Goal: Information Seeking & Learning: Learn about a topic

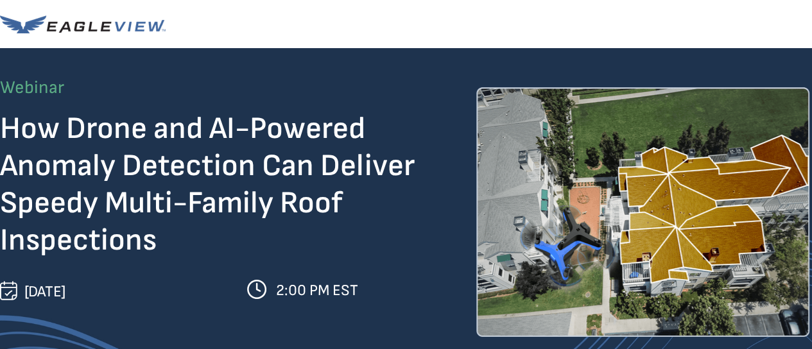
click at [811, 342] on div at bounding box center [422, 227] width 844 height 358
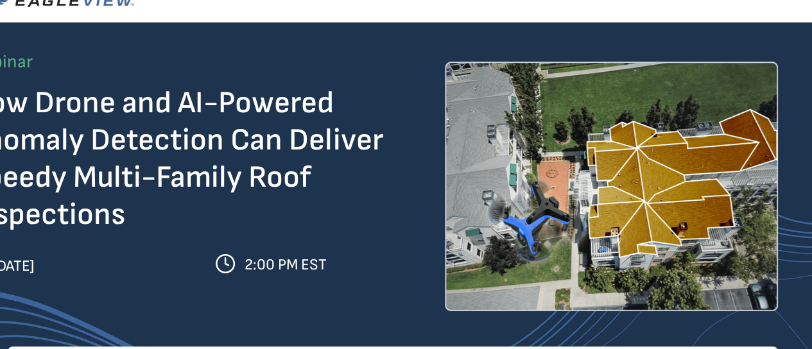
scroll to position [39, 31]
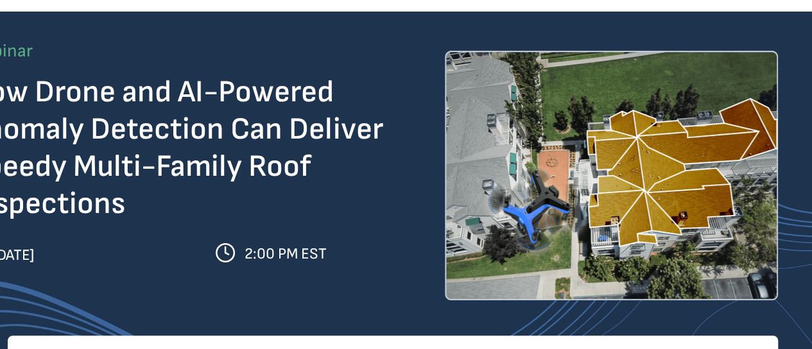
click at [811, 342] on div at bounding box center [391, 191] width 844 height 358
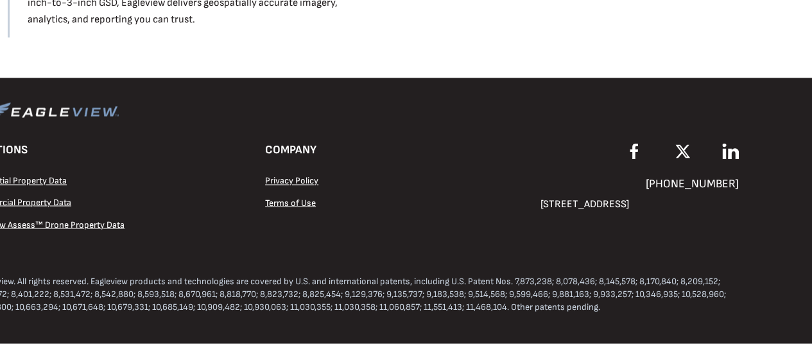
scroll to position [1039, 31]
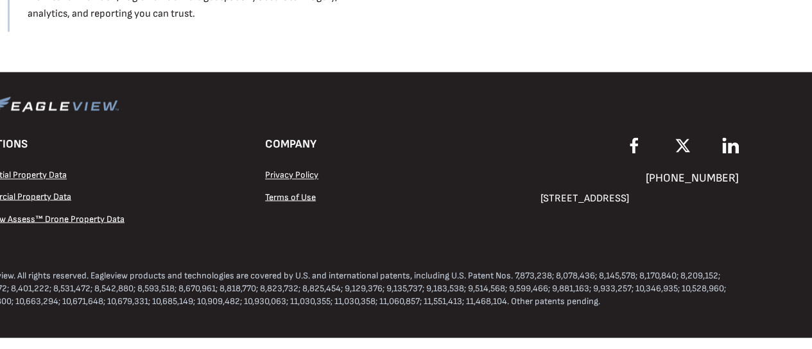
click at [175, 152] on div at bounding box center [95, 186] width 253 height 98
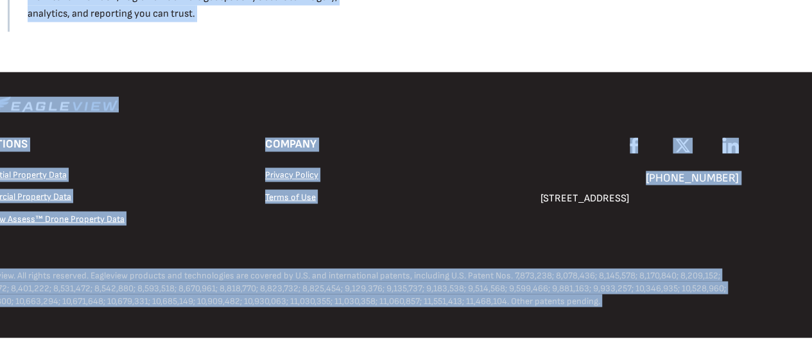
drag, startPoint x: 174, startPoint y: 153, endPoint x: 258, endPoint y: 174, distance: 86.7
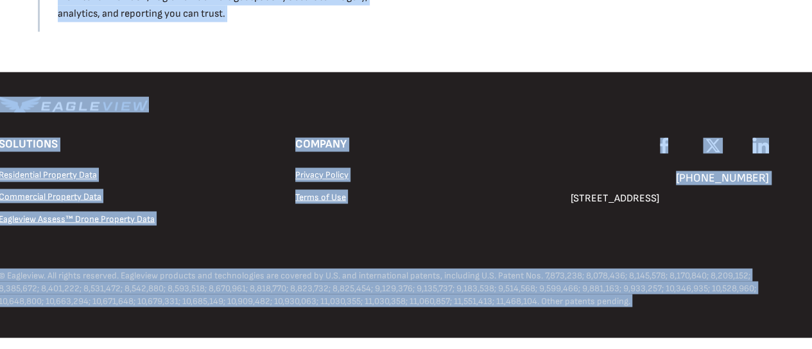
scroll to position [1039, 0]
click at [50, 172] on span "Residential Property Data" at bounding box center [49, 174] width 98 height 11
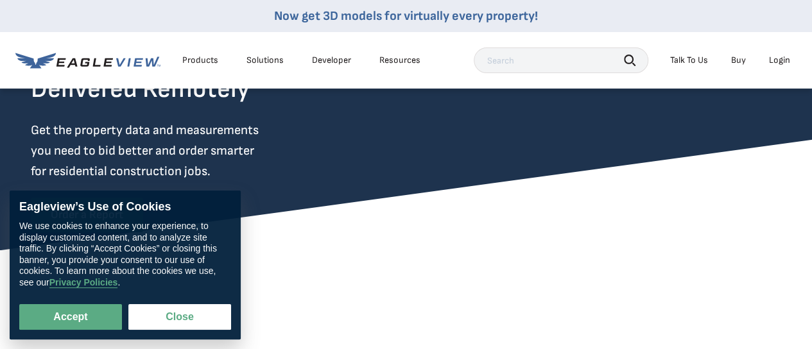
scroll to position [171, 0]
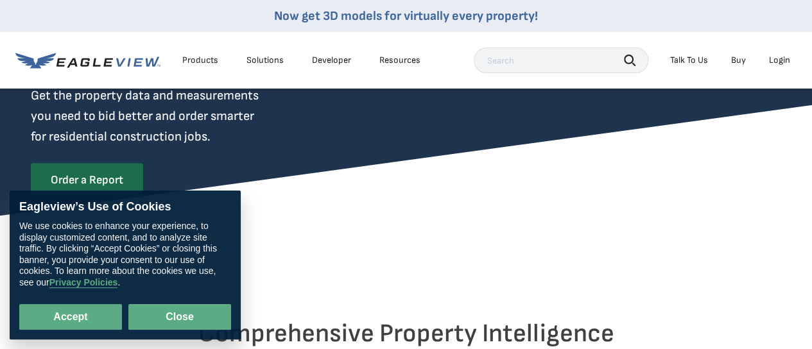
click at [190, 315] on button "Close" at bounding box center [179, 317] width 103 height 26
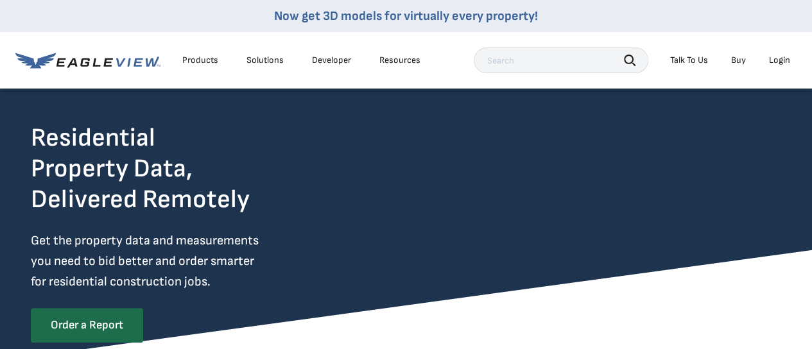
scroll to position [0, 0]
